Goal: Task Accomplishment & Management: Complete application form

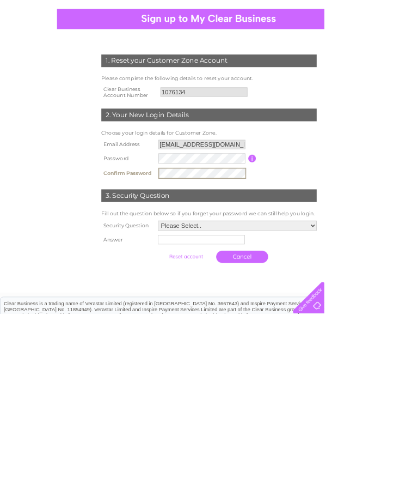
click at [324, 382] on select "Please Select.. In what town or city was your first job? In what town or city d…" at bounding box center [306, 388] width 205 height 13
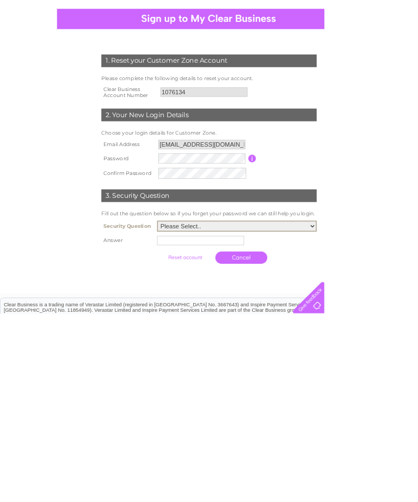
scroll to position [22, 0]
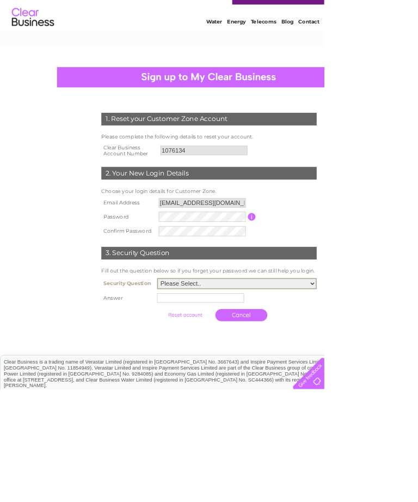
select select "1"
click at [230, 386] on input "text" at bounding box center [259, 384] width 112 height 12
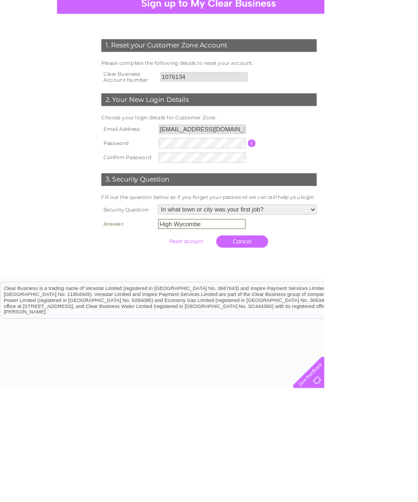
type input "High Wycombe"
click at [376, 313] on td "Cancel" at bounding box center [306, 312] width 210 height 27
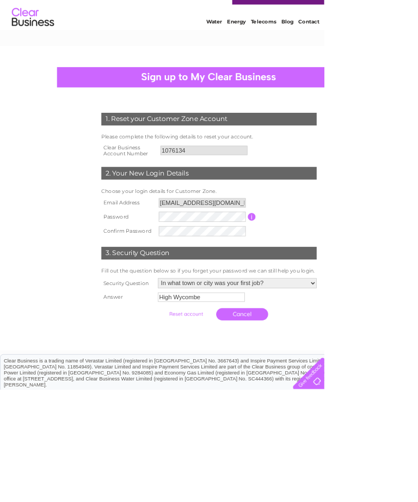
scroll to position [22, 0]
click at [328, 281] on input "button" at bounding box center [325, 280] width 10 height 10
click at [230, 409] on input "submit" at bounding box center [239, 404] width 67 height 15
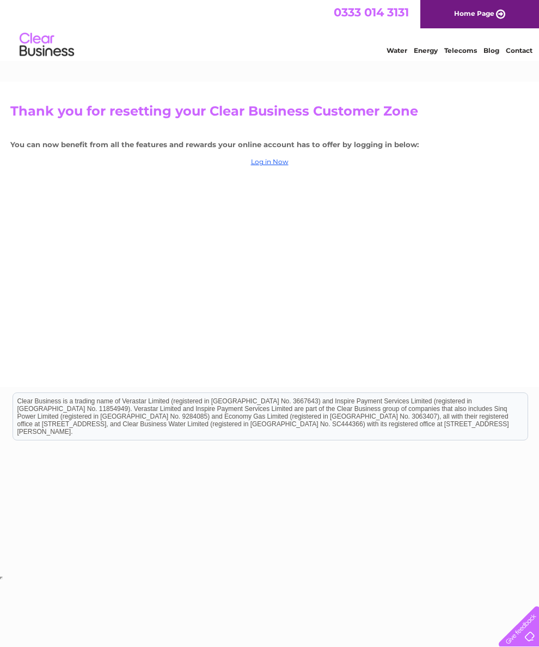
click at [274, 166] on link "Log in Now" at bounding box center [270, 161] width 38 height 8
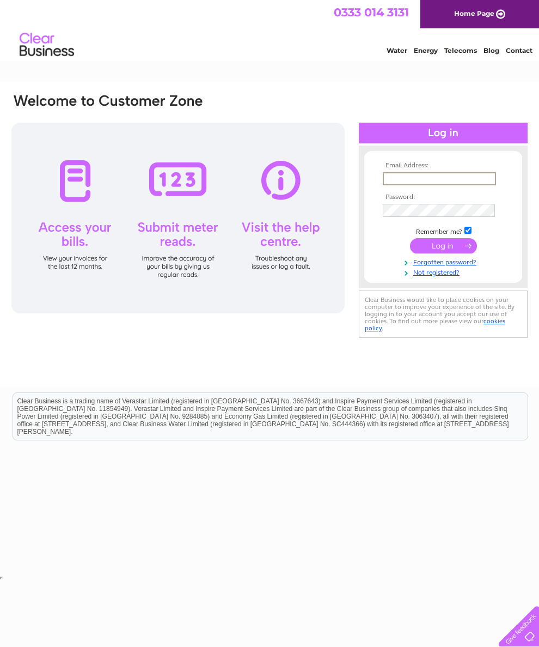
type input "[EMAIL_ADDRESS][DOMAIN_NAME]"
click at [443, 249] on input "submit" at bounding box center [443, 244] width 67 height 15
